Goal: Task Accomplishment & Management: Complete application form

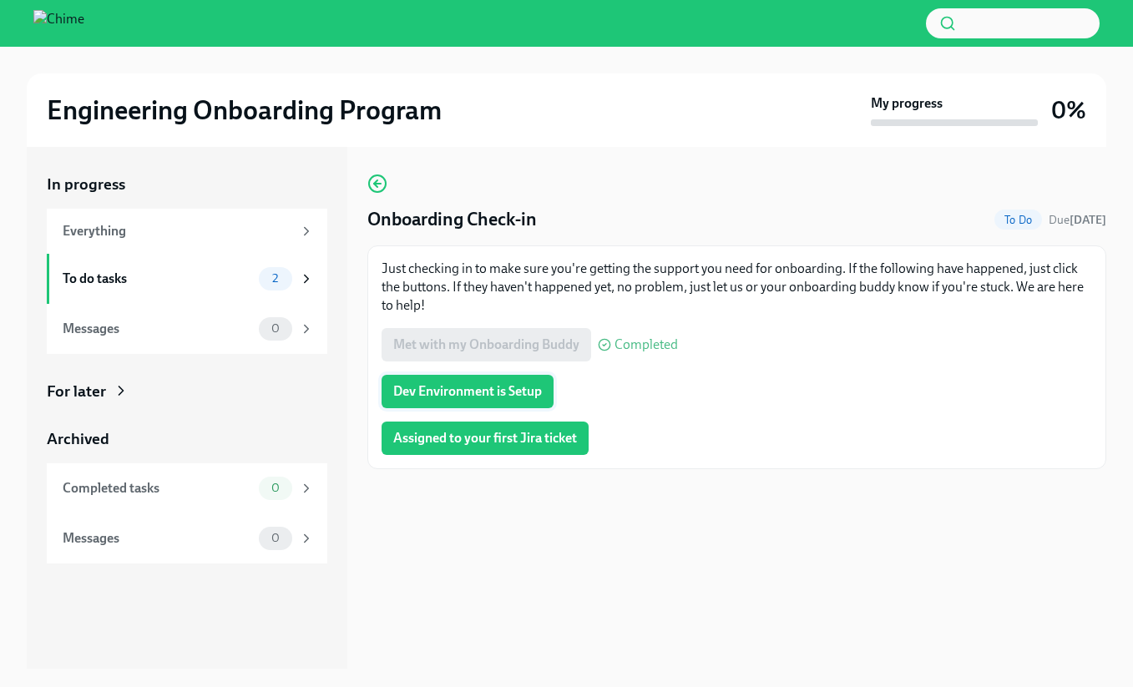
click at [469, 389] on span "Dev Environment is Setup" at bounding box center [467, 391] width 149 height 17
click at [506, 437] on span "Assigned to your first Jira ticket" at bounding box center [485, 438] width 184 height 17
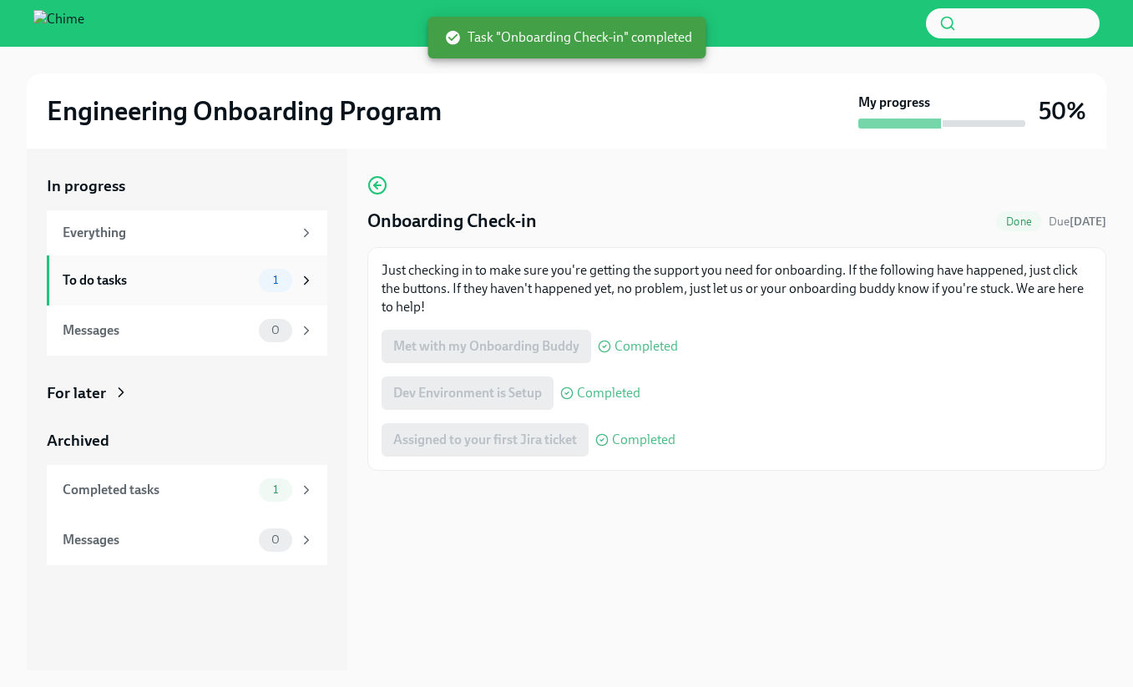
click at [210, 275] on div "To do tasks" at bounding box center [157, 280] width 189 height 18
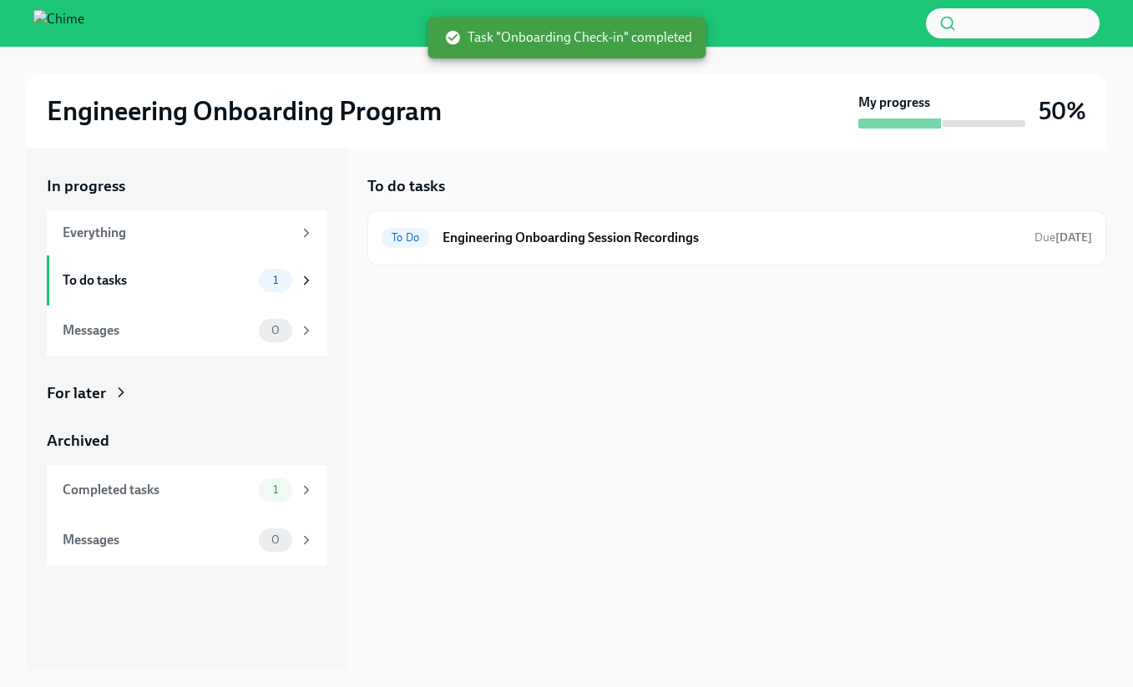
click at [210, 275] on div "To do tasks" at bounding box center [157, 280] width 189 height 18
click at [192, 230] on div "Everything" at bounding box center [178, 233] width 230 height 18
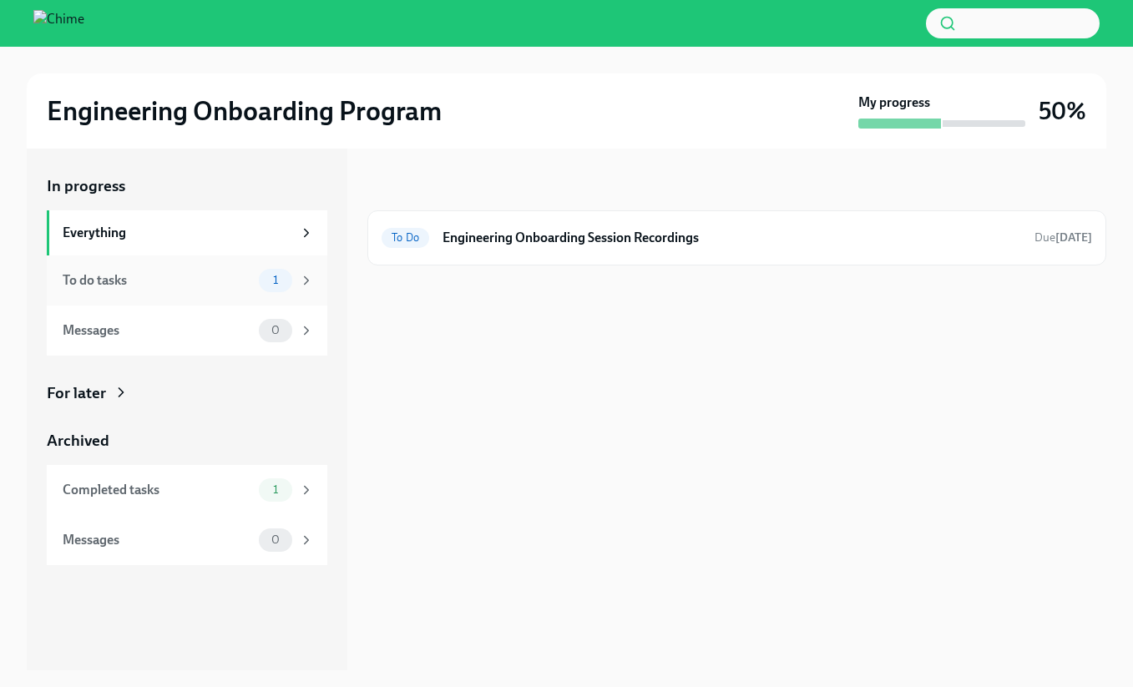
click at [189, 264] on div "To do tasks 1" at bounding box center [187, 280] width 280 height 50
click at [543, 229] on h6 "Engineering Onboarding Session Recordings" at bounding box center [731, 238] width 579 height 18
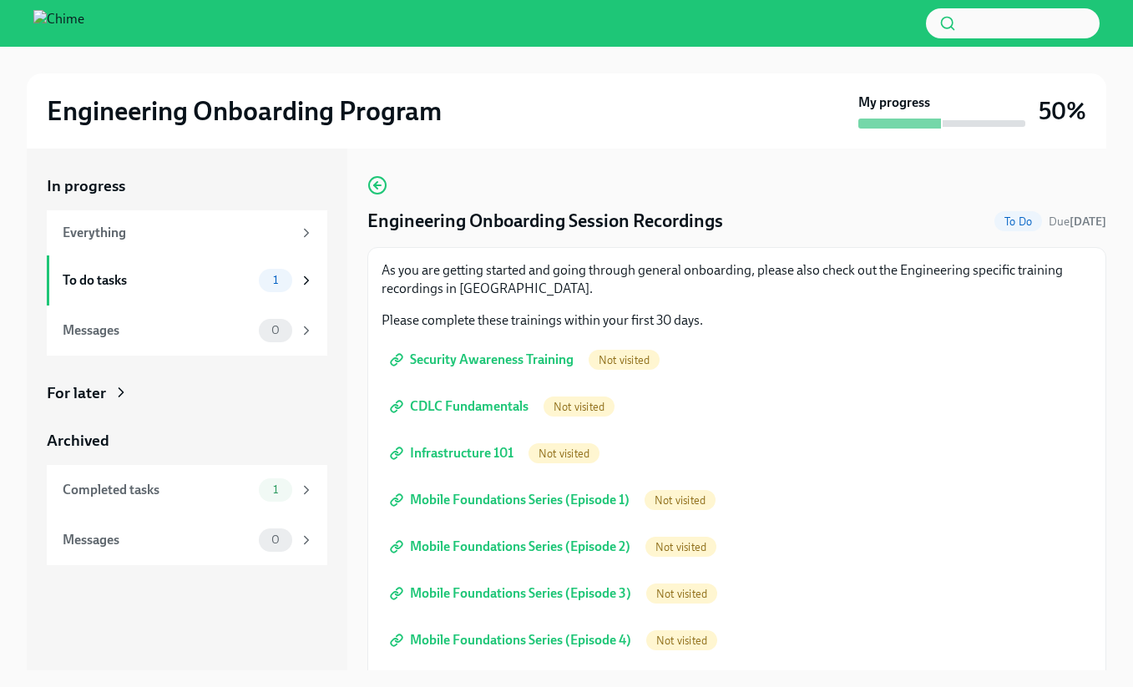
scroll to position [30, 0]
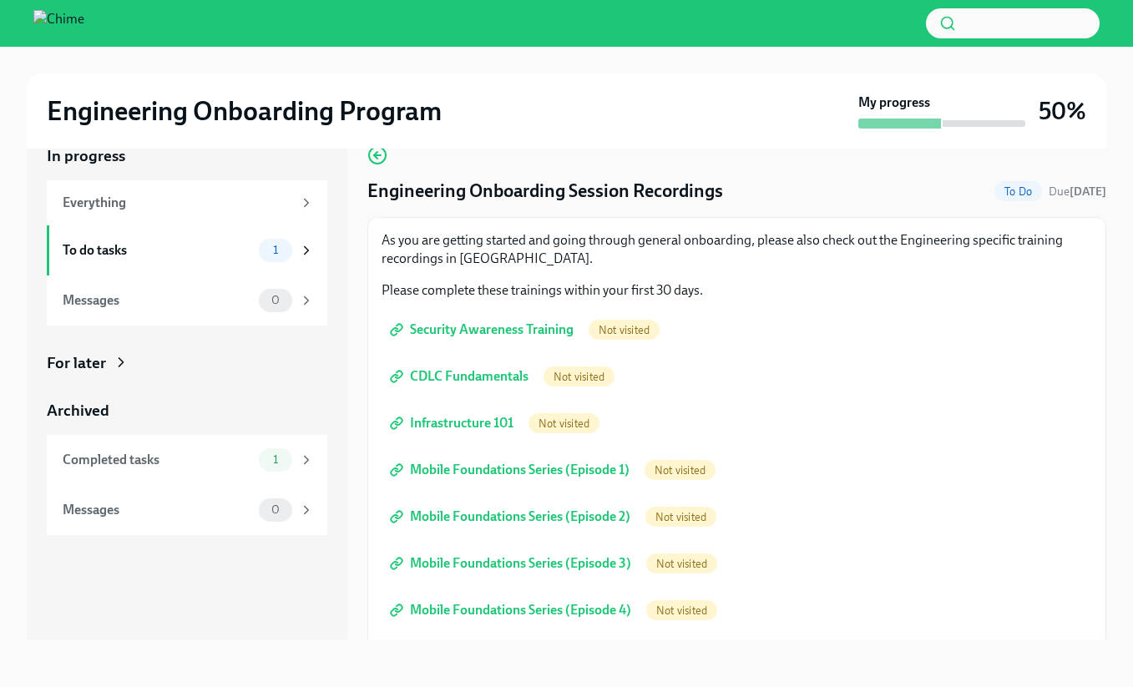
click at [615, 155] on div "Engineering Onboarding Session Recordings To Do Due [DATE] As you are getting s…" at bounding box center [736, 510] width 739 height 730
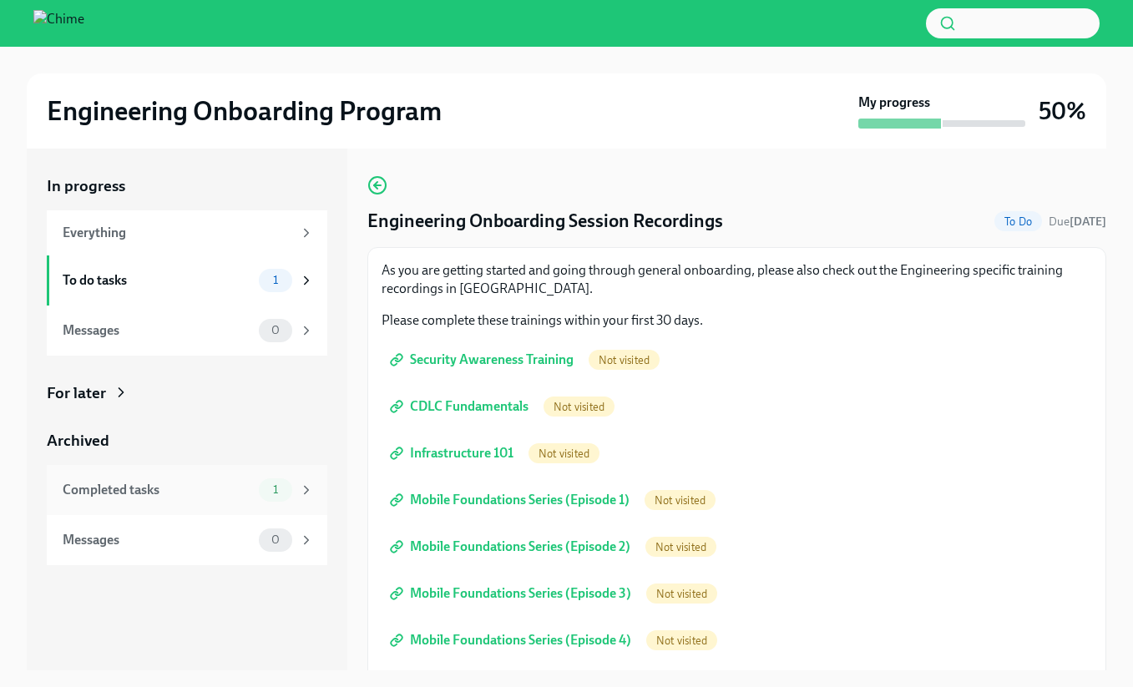
click at [149, 486] on div "Completed tasks" at bounding box center [157, 490] width 189 height 18
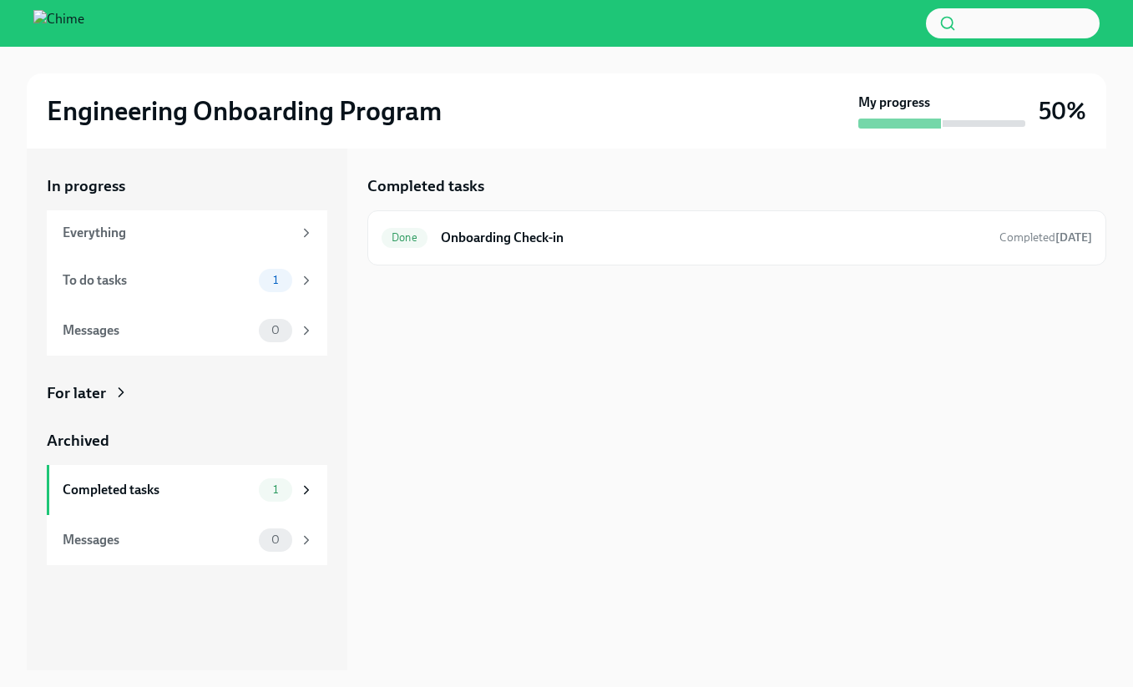
click at [448, 396] on div "Completed tasks Done Onboarding Check-in Completed [DATE]" at bounding box center [736, 410] width 739 height 522
click at [166, 289] on div "To do tasks" at bounding box center [157, 280] width 189 height 18
click at [568, 231] on h6 "Engineering Onboarding Session Recordings" at bounding box center [731, 238] width 579 height 18
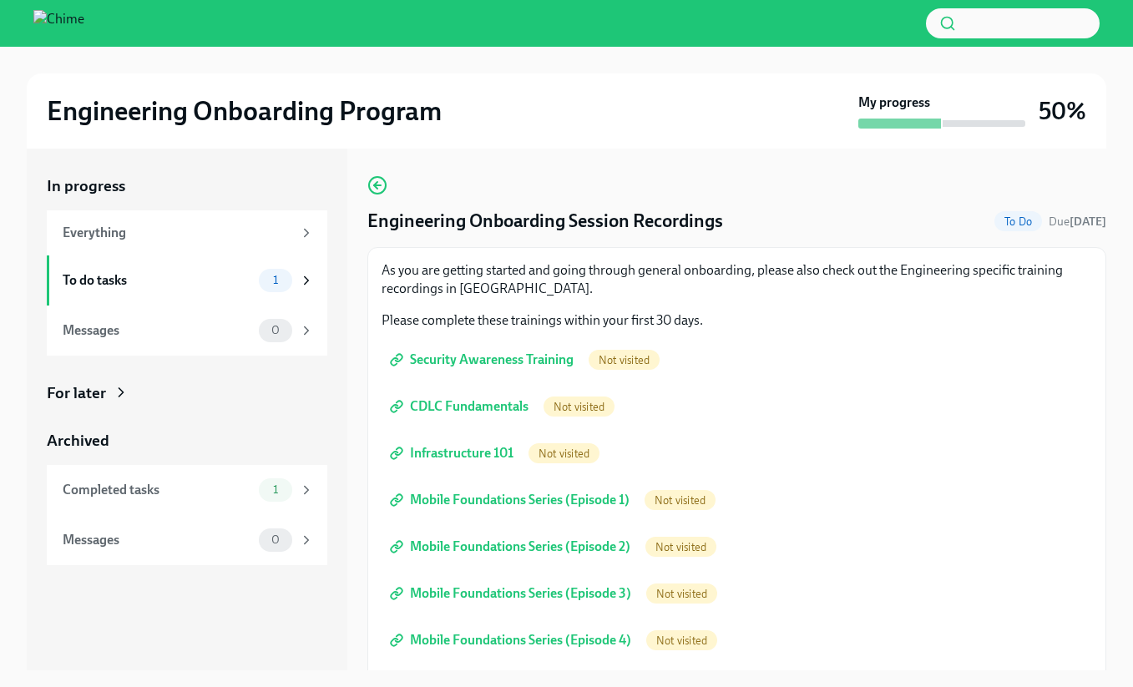
click at [360, 307] on div "In progress Everything To do tasks 1 Messages 0 For later Archived Completed ta…" at bounding box center [566, 410] width 1079 height 522
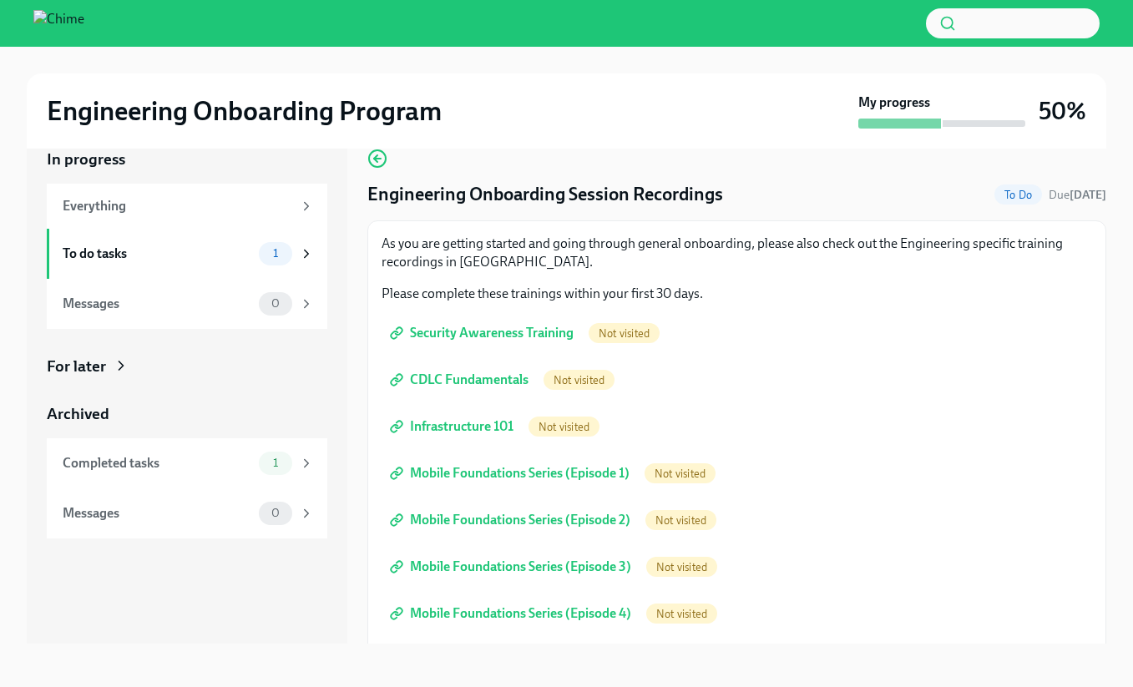
scroll to position [30, 0]
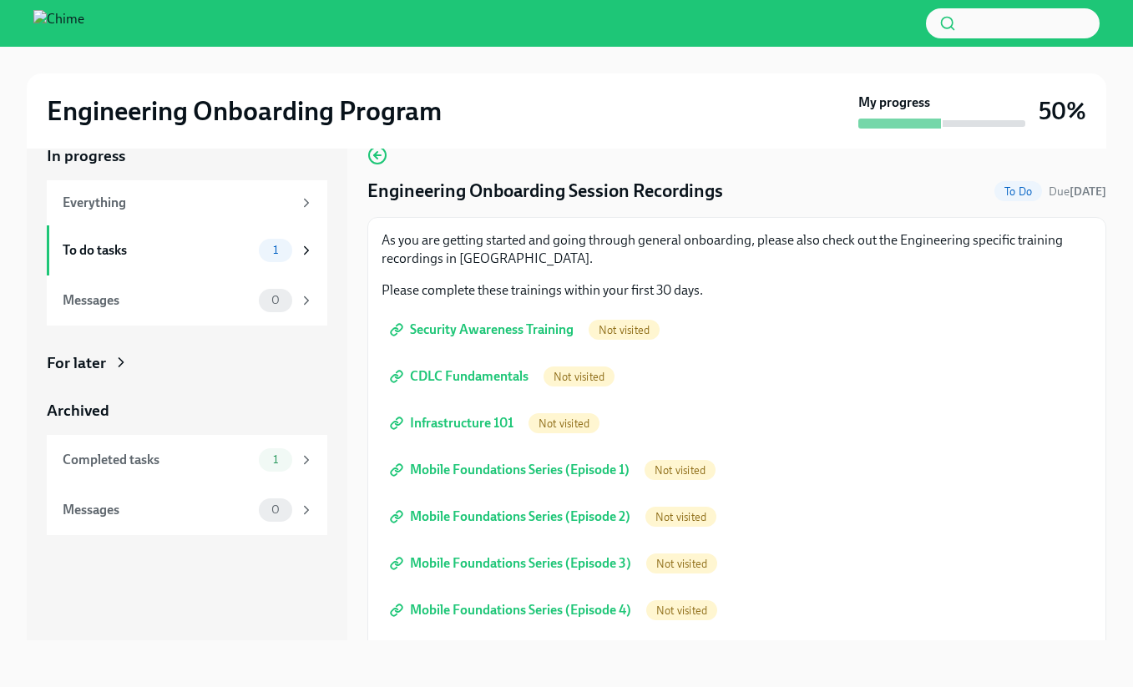
click at [360, 307] on div "In progress Everything To do tasks 1 Messages 0 For later Archived Completed ta…" at bounding box center [566, 380] width 1079 height 522
click at [464, 328] on span "Security Awareness Training" at bounding box center [483, 329] width 180 height 17
